Goal: Information Seeking & Learning: Learn about a topic

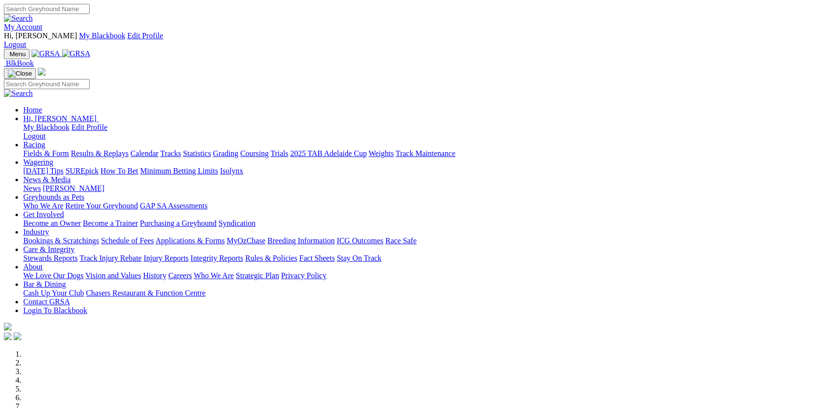
drag, startPoint x: 0, startPoint y: 0, endPoint x: 226, endPoint y: 35, distance: 229.0
click at [45, 141] on link "Racing" at bounding box center [34, 145] width 22 height 8
click at [69, 149] on link "Fields & Form" at bounding box center [46, 153] width 46 height 8
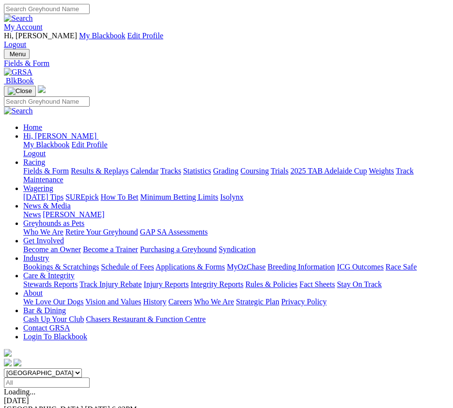
click at [4, 368] on select "South Australia New South Wales Northern Territory Queensland Tasmania Victoria…" at bounding box center [43, 372] width 78 height 9
select select "SA"
click at [4, 368] on select "South Australia New South Wales Northern Territory Queensland Tasmania Victoria…" at bounding box center [43, 372] width 78 height 9
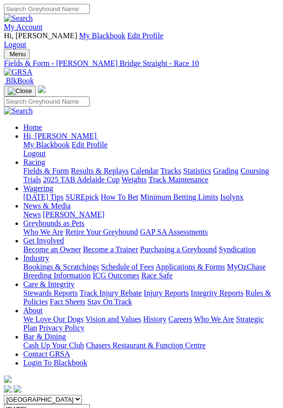
drag, startPoint x: 0, startPoint y: 0, endPoint x: 286, endPoint y: 106, distance: 304.8
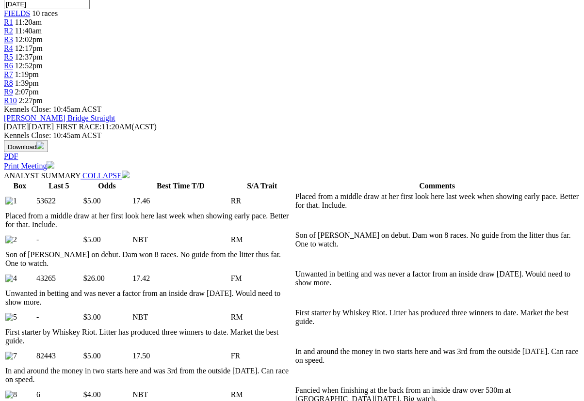
scroll to position [106, 0]
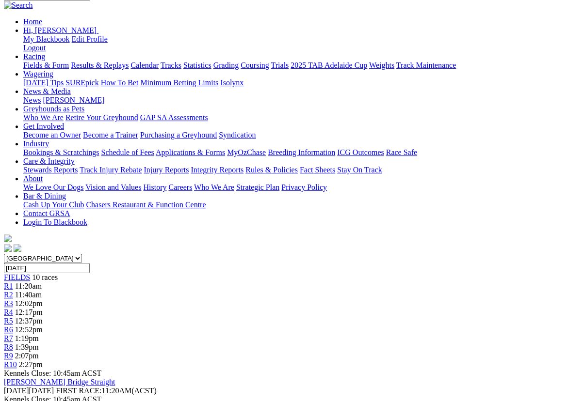
click at [45, 273] on span "10 races" at bounding box center [45, 277] width 26 height 8
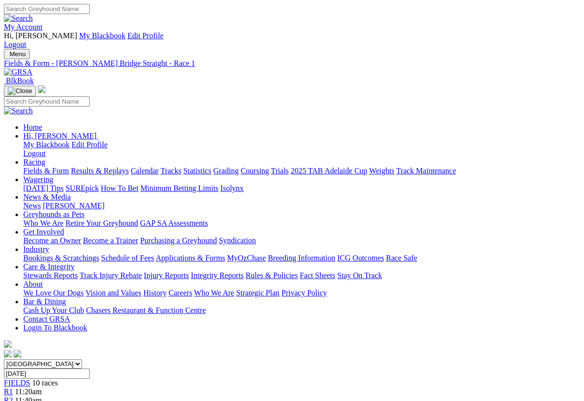
click at [39, 167] on link "Fields & Form" at bounding box center [46, 171] width 46 height 8
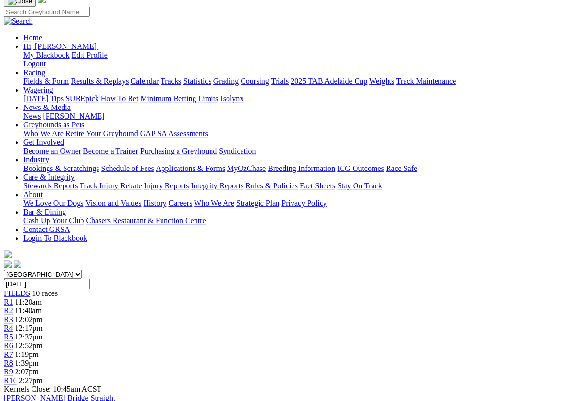
scroll to position [53, 0]
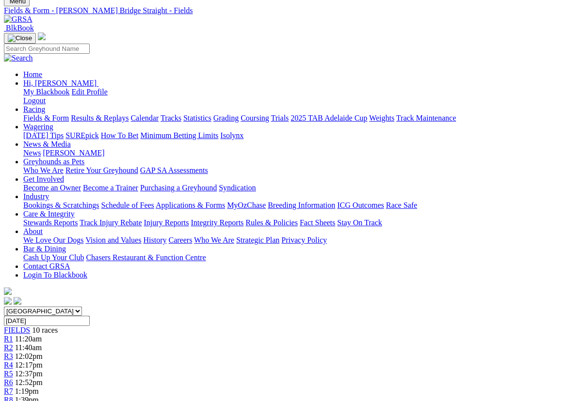
click at [444, 74] on link "CSV (Excel)" at bounding box center [437, 69] width 40 height 8
click at [415, 74] on link "PDF" at bounding box center [408, 69] width 14 height 8
drag, startPoint x: 445, startPoint y: 156, endPoint x: 400, endPoint y: 170, distance: 47.2
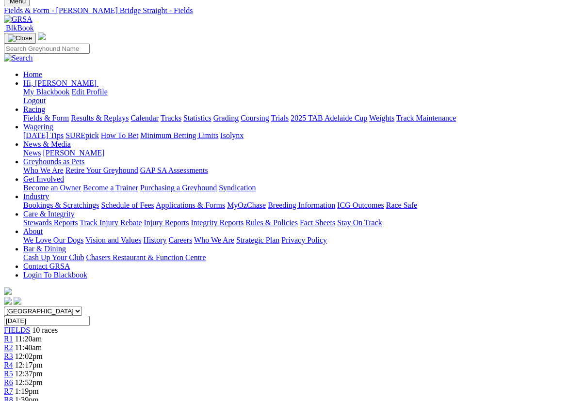
click at [181, 114] on link "Tracks" at bounding box center [170, 118] width 21 height 8
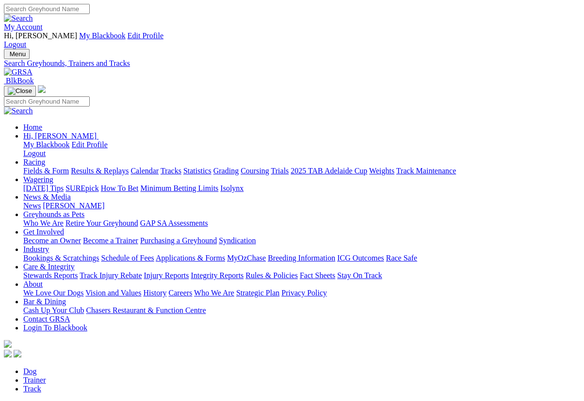
click at [57, 401] on input "Search by Greyhound name" at bounding box center [100, 406] width 86 height 10
type input "binaway"
click at [46, 376] on link "Trainer" at bounding box center [34, 380] width 23 height 8
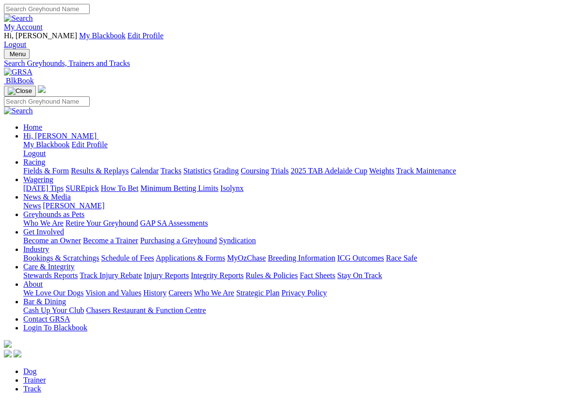
type input "price"
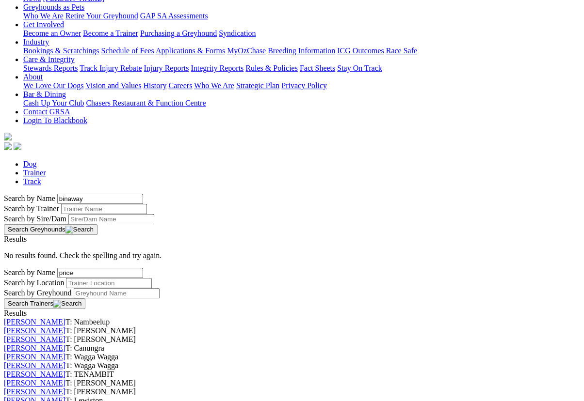
scroll to position [211, 0]
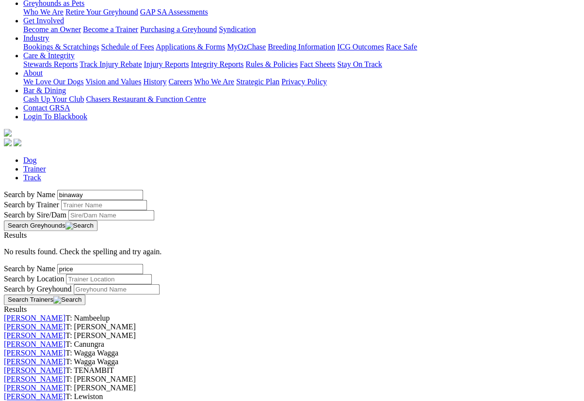
click at [65, 332] on link "[PERSON_NAME]" at bounding box center [35, 336] width 62 height 8
